Goal: Task Accomplishment & Management: Use online tool/utility

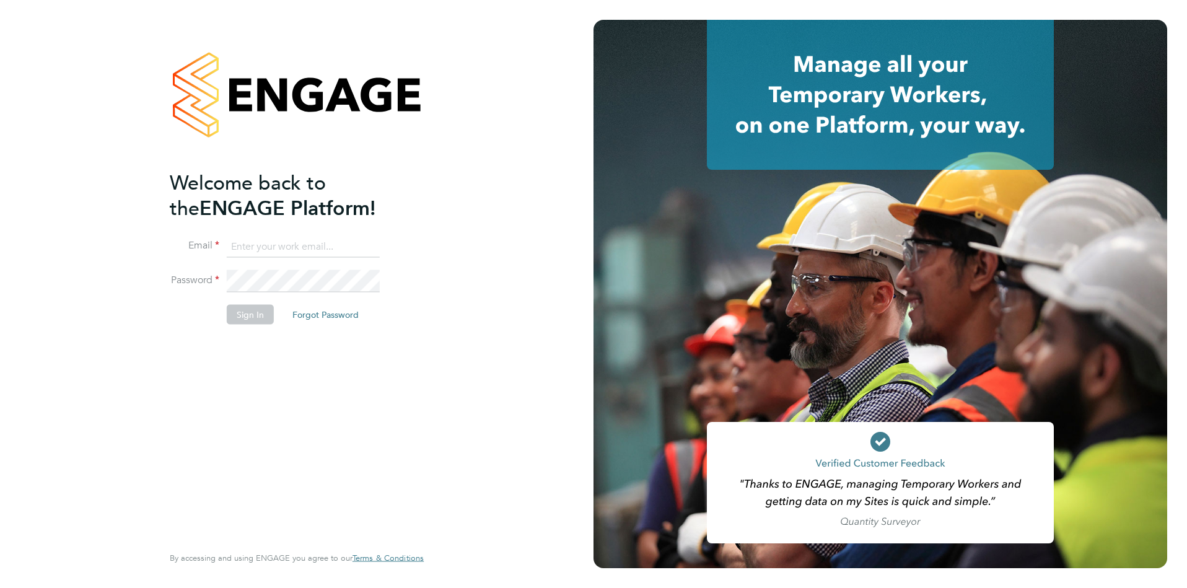
type input "[EMAIL_ADDRESS][PERSON_NAME][DOMAIN_NAME]"
click at [249, 317] on button "Sign In" at bounding box center [250, 314] width 47 height 20
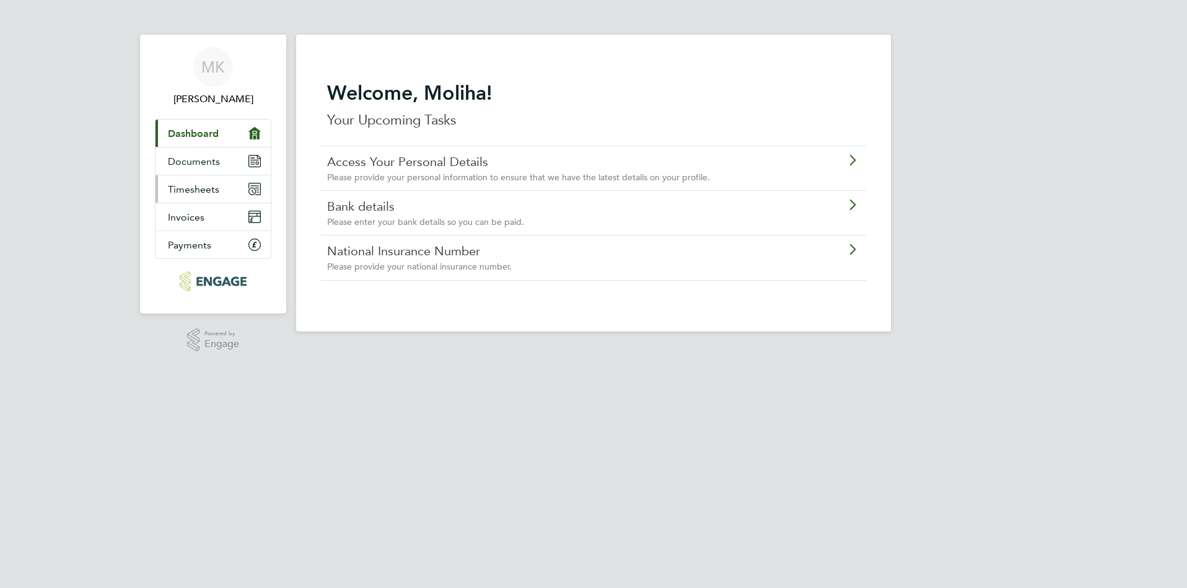
click at [217, 191] on span "Timesheets" at bounding box center [193, 189] width 51 height 12
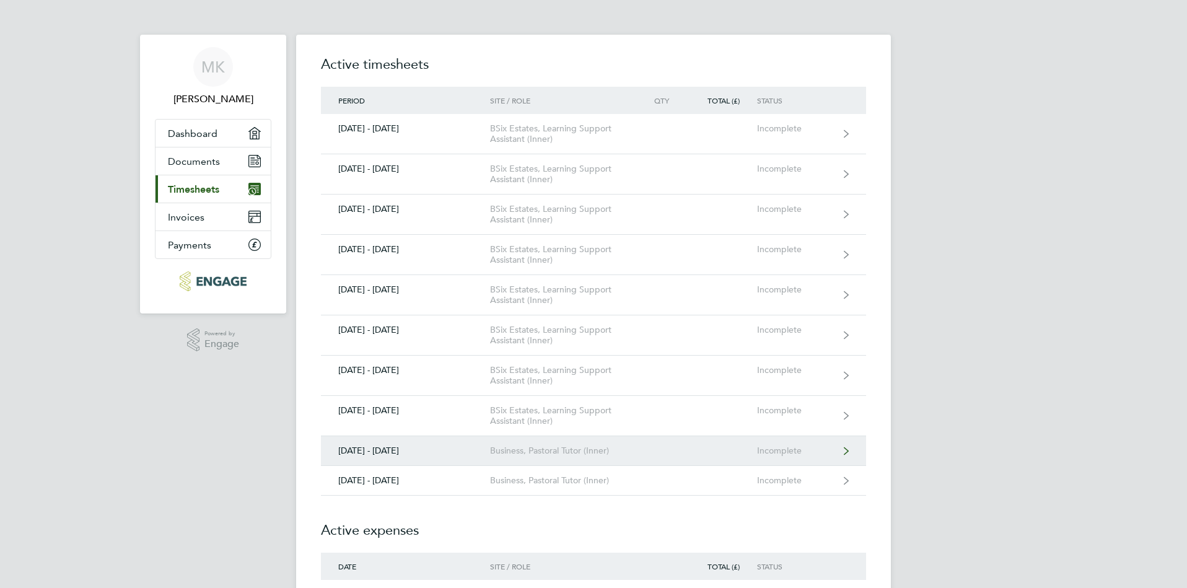
click at [523, 455] on div "Business, Pastoral Tutor (Inner)" at bounding box center [561, 450] width 142 height 11
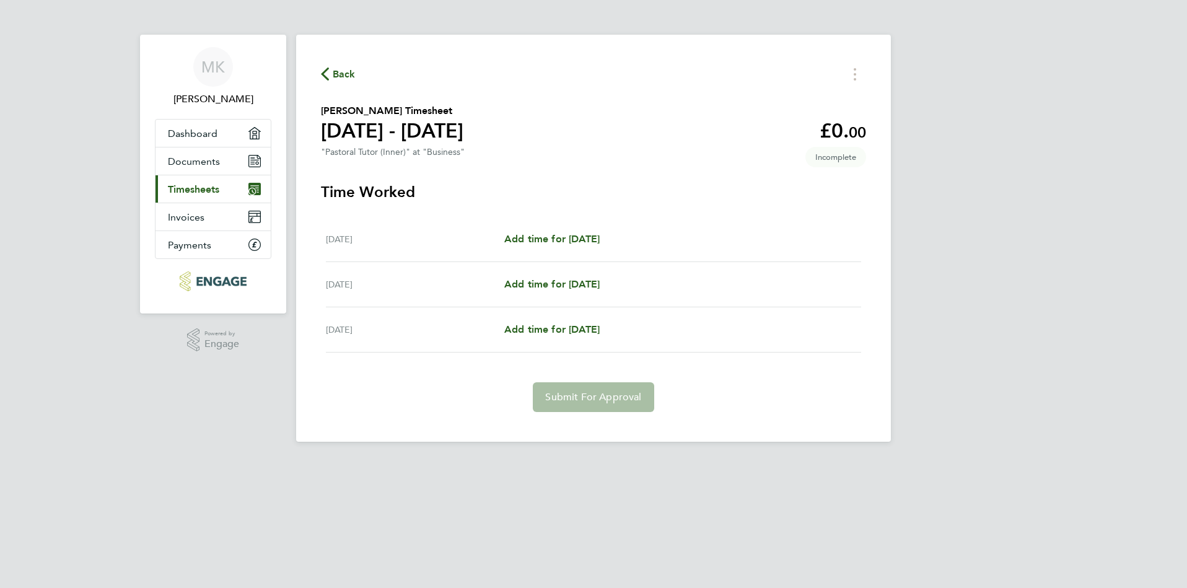
click at [328, 75] on icon "button" at bounding box center [325, 74] width 8 height 13
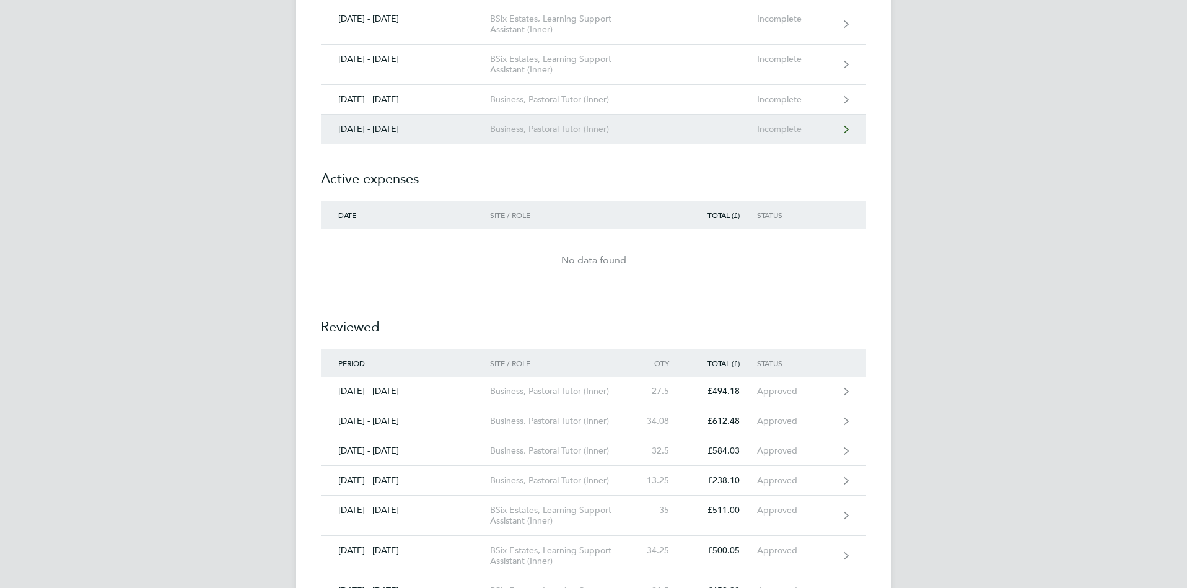
scroll to position [372, 0]
